Goal: Answer question/provide support

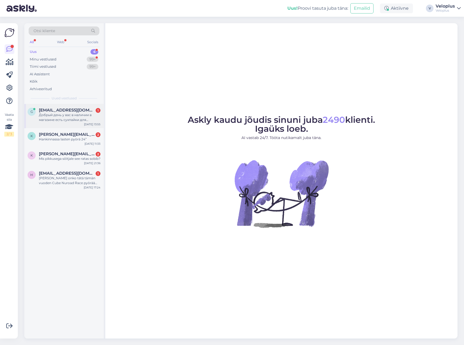
click at [65, 113] on div "Добрый день у вас в наличии в магазине есть сухпайки для походов или только на …" at bounding box center [70, 118] width 62 height 10
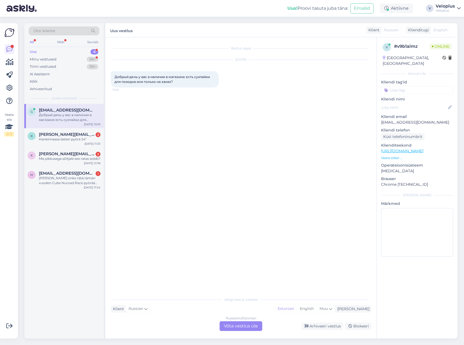
click at [236, 323] on div "Russian to Estonian Võta vestlus üle" at bounding box center [240, 326] width 43 height 10
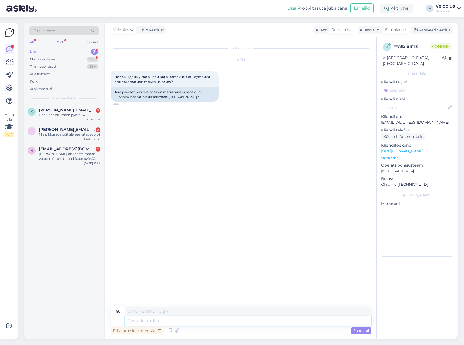
click at [156, 323] on textarea at bounding box center [248, 320] width 246 height 9
type textarea "Tere"
type textarea "Привет"
type textarea "Tere."
type textarea "Привет."
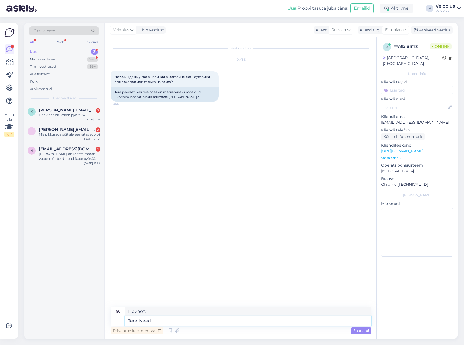
type textarea "Tere. Need"
type textarea "Привет. Эти"
type textarea "Tere. Need on"
type textarea "Привет. Это"
type textarea "Tere. Need on tellimise pe"
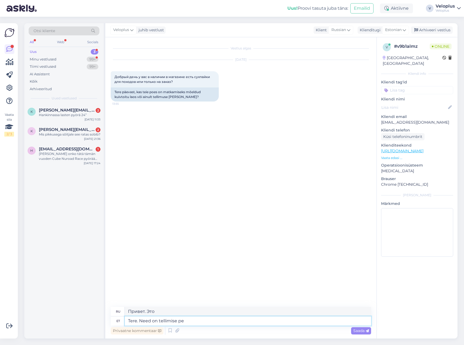
type textarea "Здравствуйте. Это для заказа."
type textarea "Tere. Need on tellimuse pe"
type textarea "Здравствуйте. Вот заказ."
type textarea "Tere. Need on tellimuse [PERSON_NAME]. K"
type textarea "Здравствуйте. Они изготавливаются на заказ."
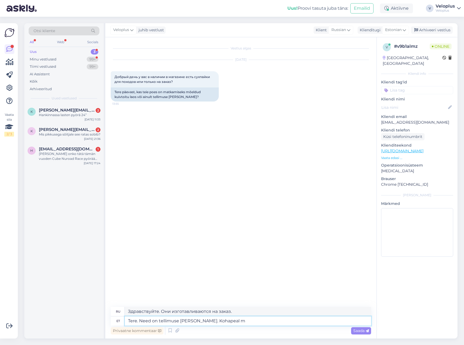
type textarea "Tere. Need on tellimuse [PERSON_NAME]. Kohapeal me"
type textarea "Здравствуйте. Они изготавливаются на заказ. На месте."
type textarea "Tere. Need on tellimuse [PERSON_NAME]. Kohapeal meil"
type textarea "Здравствуйте. Их изготавливают на заказ. Они есть у нас на месте."
type textarea "Tere. Need on tellimuse [PERSON_NAME]. Kohapeal meil kaupluses e"
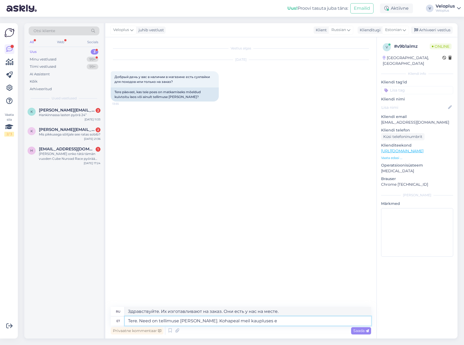
type textarea "Здравствуйте. Их изготавливают на заказ. Они есть в нашем магазине."
type textarea "Tere. Need on tellimuse [PERSON_NAME]. Kohapeal meil kaupluses ei o"
type textarea "Здравствуйте. Они изготавливаются на заказ. В наличии в нашем магазине их нет."
type textarea "Tere. Need on tellimuse [PERSON_NAME]. Kohapeal meil kaupluses ei ole"
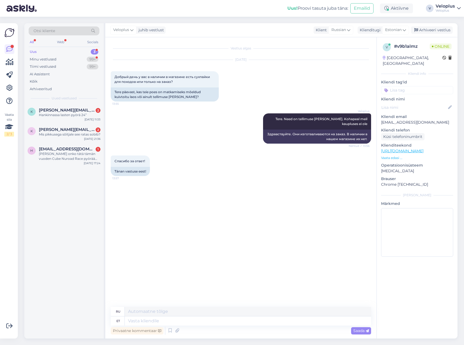
click at [206, 210] on div "Vestlus algas [DATE] Добрый день у вас в наличии в магазине есть сухпайки для п…" at bounding box center [243, 172] width 265 height 259
click at [78, 58] on div "Minu vestlused 99+" at bounding box center [64, 60] width 71 height 8
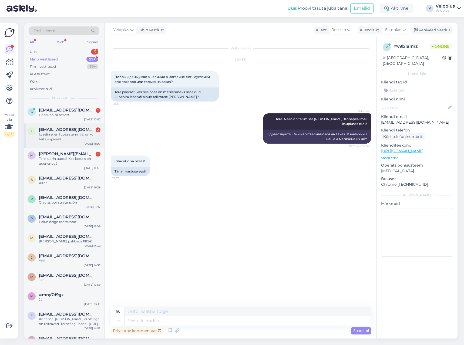
click at [70, 140] on div "kyselin eilen tuota stemmiä, onko teillä sopivaa?" at bounding box center [70, 137] width 62 height 10
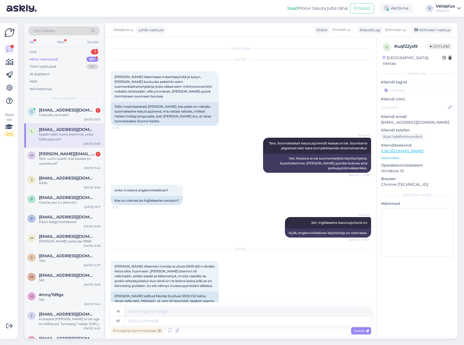
scroll to position [311, 0]
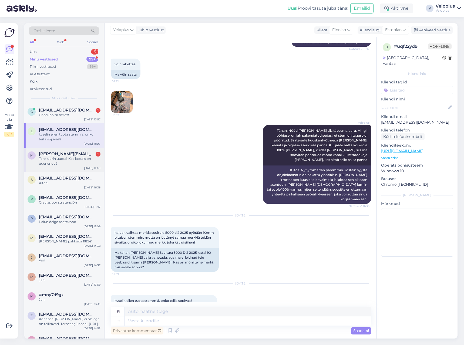
click at [70, 150] on div "m [PERSON_NAME][EMAIL_ADDRESS][DOMAIN_NAME] 1 Tere, uurin uuesti. Kas laoseis o…" at bounding box center [63, 160] width 79 height 24
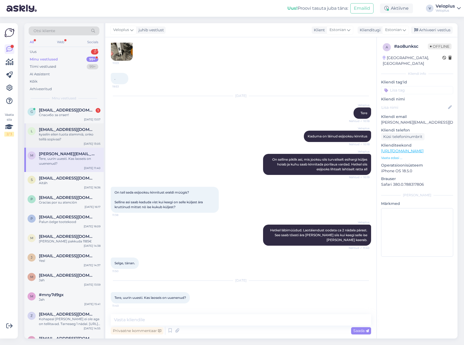
click at [70, 134] on div "kyselin eilen tuota stemmiä, onko teillä sopivaa?" at bounding box center [70, 137] width 62 height 10
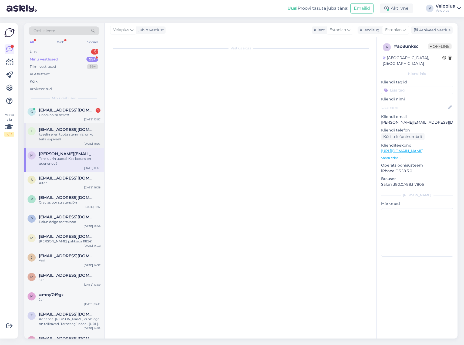
scroll to position [311, 0]
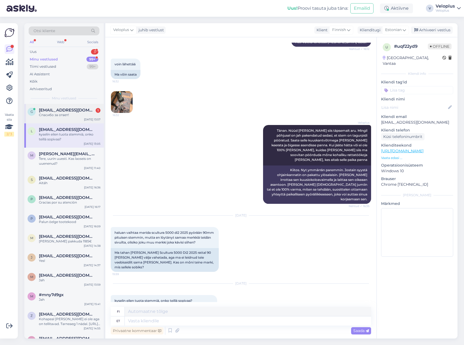
click at [51, 119] on div "g [EMAIL_ADDRESS][DOMAIN_NAME] 1 Спасибо за ответ! [DATE] 13:57" at bounding box center [63, 113] width 79 height 19
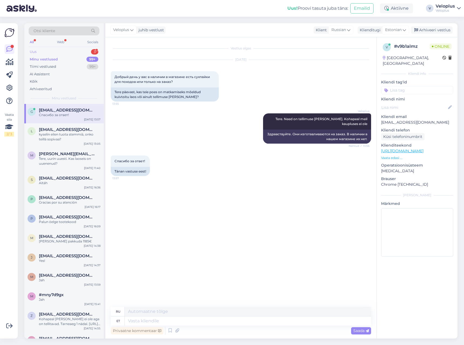
click at [69, 55] on div "Uus 3" at bounding box center [64, 52] width 71 height 8
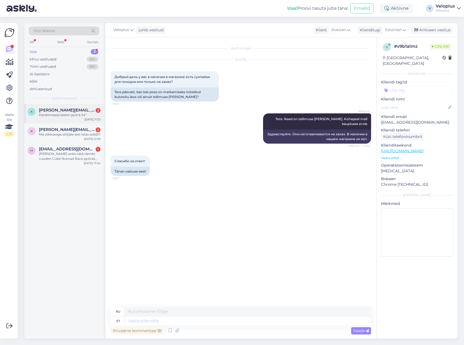
click at [59, 117] on div "Hankinnassa lasten pyörä 24”" at bounding box center [70, 115] width 62 height 5
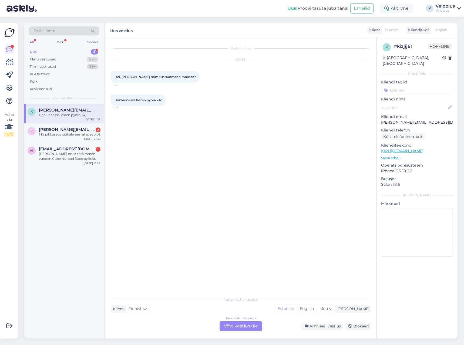
click at [238, 325] on div "Finnish to Estonian Võta vestlus üle" at bounding box center [240, 326] width 43 height 10
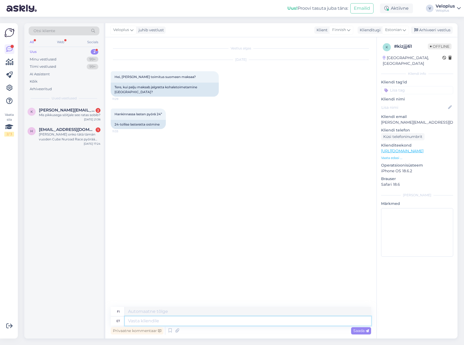
click at [191, 320] on textarea at bounding box center [248, 320] width 246 height 9
type textarea "Tere."
type textarea "Hei."
type textarea "Tere. Jalgrataste t"
type textarea "Hei. [GEOGRAPHIC_DATA]"
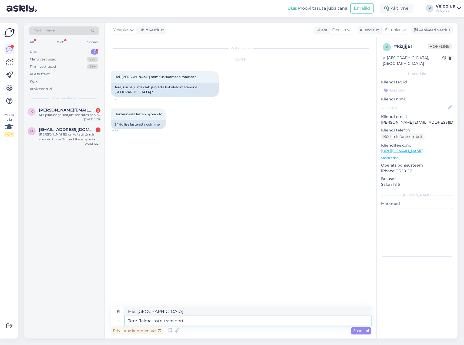
type textarea "Tere. Jalgrataste transport S"
type textarea "Hei. Polkupyörän kuljetus"
type textarea "Tere. Jalgrataste transport [GEOGRAPHIC_DATA]"
type textarea "Hei. Polkupyörän kuljetus Suomeen"
type textarea "Tere. Jalgrataste transport Soome on"
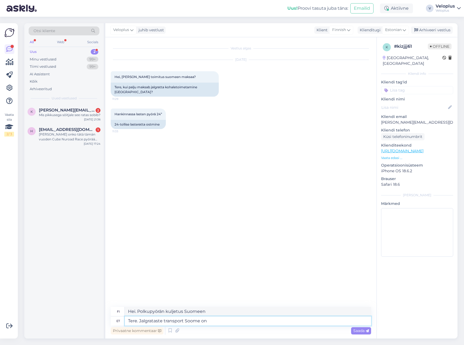
type textarea "Hei. Polkupyörän kuljetus Suomeen on"
type textarea "Tere. Jalgrataste transport Soome on 39,9€"
type textarea "Hei. Polkupyörän kuljetus Suomeen maksaa 39,9 €"
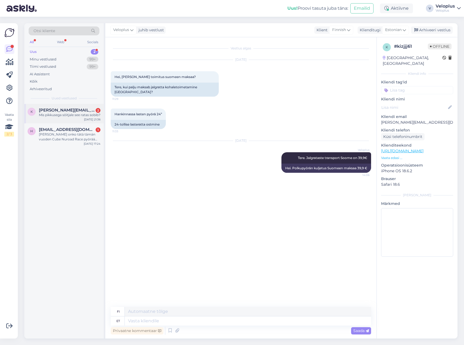
click at [72, 117] on div "Mis pikkusega sõitjale see ratas sobib?" at bounding box center [70, 115] width 62 height 5
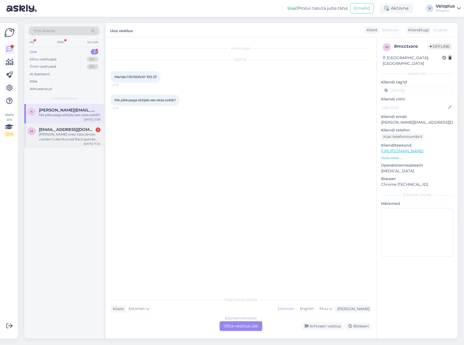
click at [55, 138] on div "[PERSON_NAME] onko tätä tämän vuoden Cube Nuroad Race pyörää vielä saatavana ko…" at bounding box center [70, 137] width 62 height 10
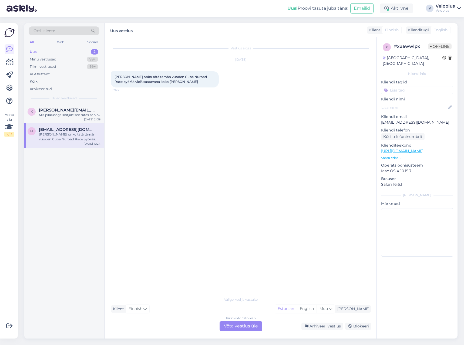
click at [236, 327] on div "Finnish to Estonian Võta vestlus üle" at bounding box center [240, 326] width 43 height 10
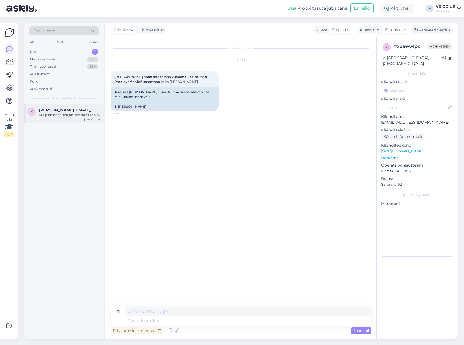
click at [70, 123] on div "[PERSON_NAME] [PERSON_NAME][EMAIL_ADDRESS][DOMAIN_NAME] Mis pikkusega sõitjale …" at bounding box center [63, 113] width 79 height 19
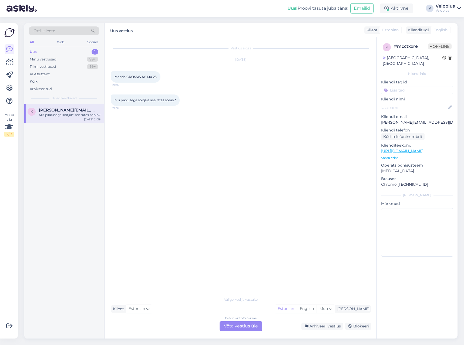
click at [235, 326] on div "Estonian to Estonian Võta vestlus üle" at bounding box center [240, 326] width 43 height 10
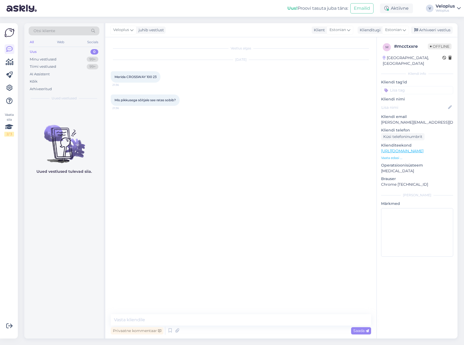
click at [75, 53] on div "Uus 0" at bounding box center [64, 52] width 71 height 8
